Goal: Find contact information: Find contact information

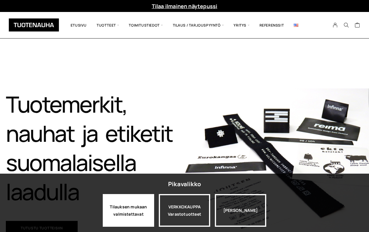
click at [132, 206] on div "Tilauksen mukaan valmistettavat" at bounding box center [128, 210] width 51 height 33
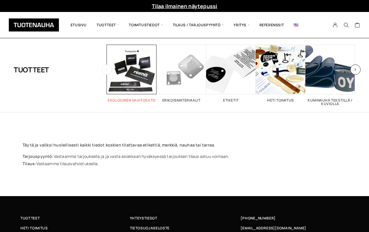
click at [138, 71] on span "Visit product category Ekologinen vaihtoehto" at bounding box center [132, 70] width 50 height 50
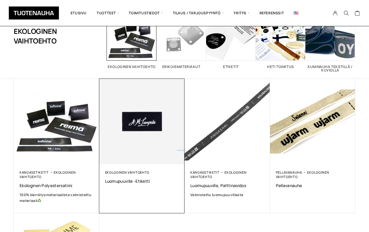
scroll to position [47, 0]
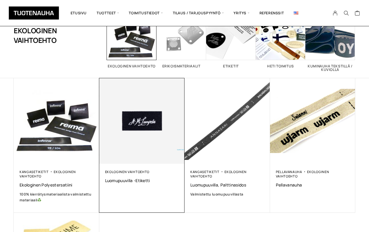
click at [145, 125] on img at bounding box center [142, 121] width 90 height 90
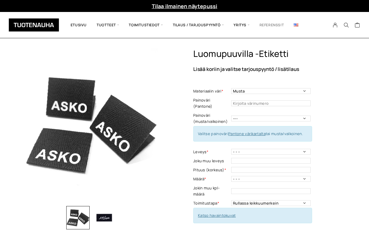
click at [275, 24] on link "Referenssit" at bounding box center [271, 24] width 34 height 17
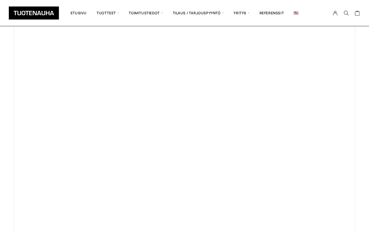
scroll to position [56, 0]
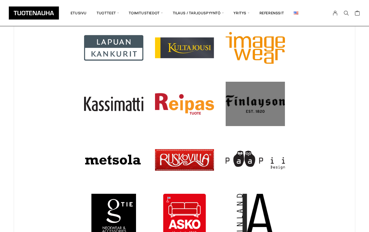
click at [257, 105] on div at bounding box center [255, 104] width 59 height 44
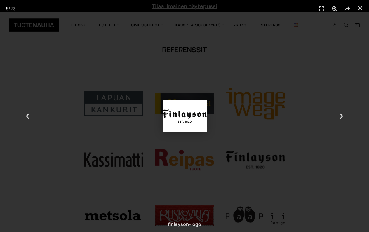
scroll to position [0, 0]
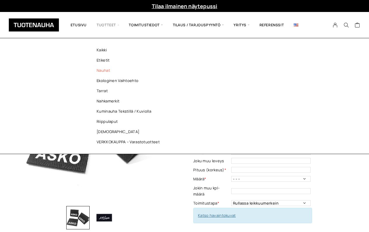
click at [104, 71] on link "Nauhat" at bounding box center [129, 70] width 85 height 10
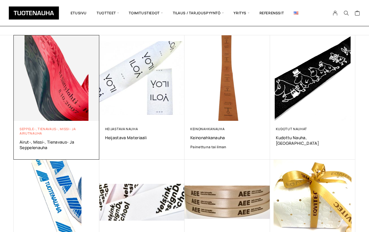
scroll to position [95, 0]
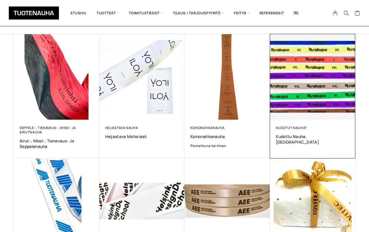
click at [303, 83] on img at bounding box center [313, 77] width 90 height 90
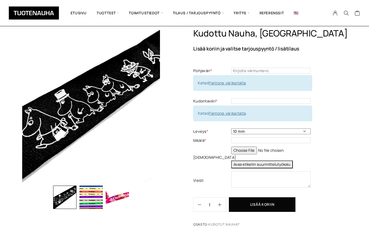
scroll to position [22, 0]
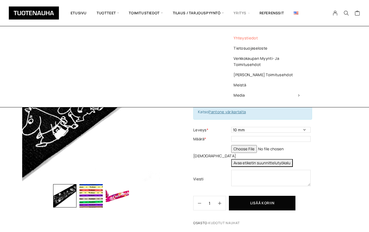
click at [243, 39] on link "Yhteystiedot" at bounding box center [266, 38] width 85 height 10
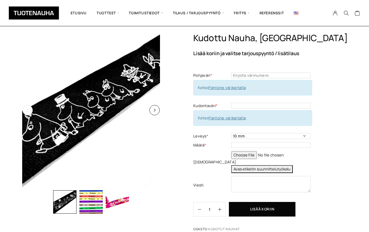
scroll to position [12, 0]
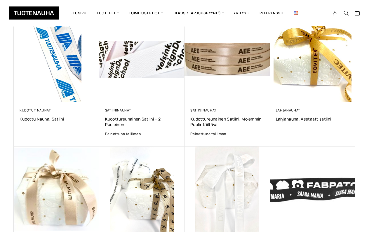
scroll to position [237, 0]
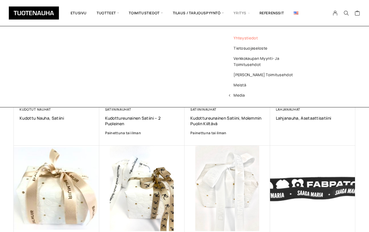
click at [245, 38] on link "Yhteystiedot" at bounding box center [266, 38] width 85 height 10
